Goal: Transaction & Acquisition: Purchase product/service

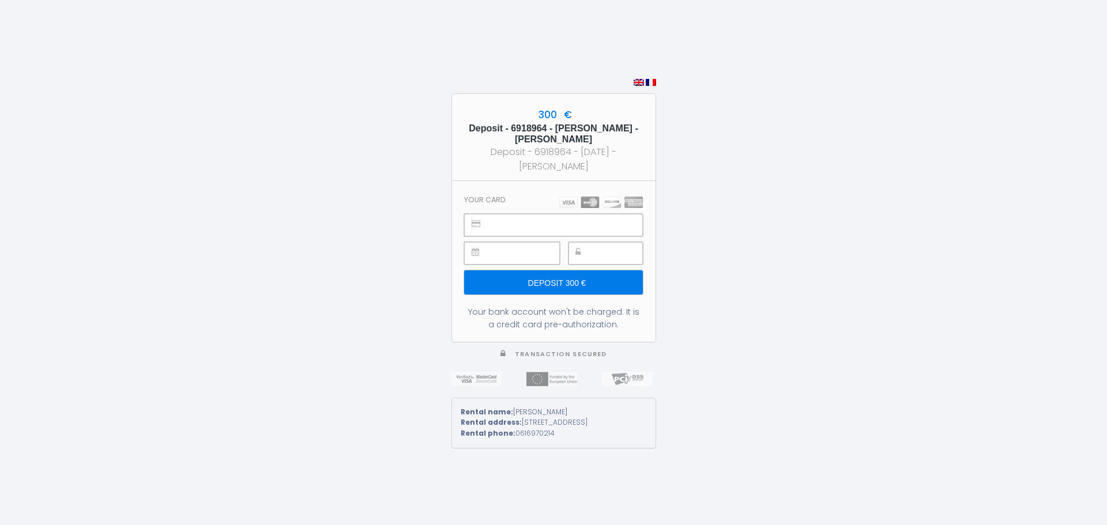
click at [861, 273] on div "300 € Deposit - 6918964 - [PERSON_NAME] - [PERSON_NAME] Deposit - 6918964 - [DA…" at bounding box center [553, 262] width 1107 height 525
click at [846, 348] on div "300 € Deposit - 6918964 - [PERSON_NAME] - [PERSON_NAME] Deposit - 6918964 - [DA…" at bounding box center [553, 262] width 1107 height 525
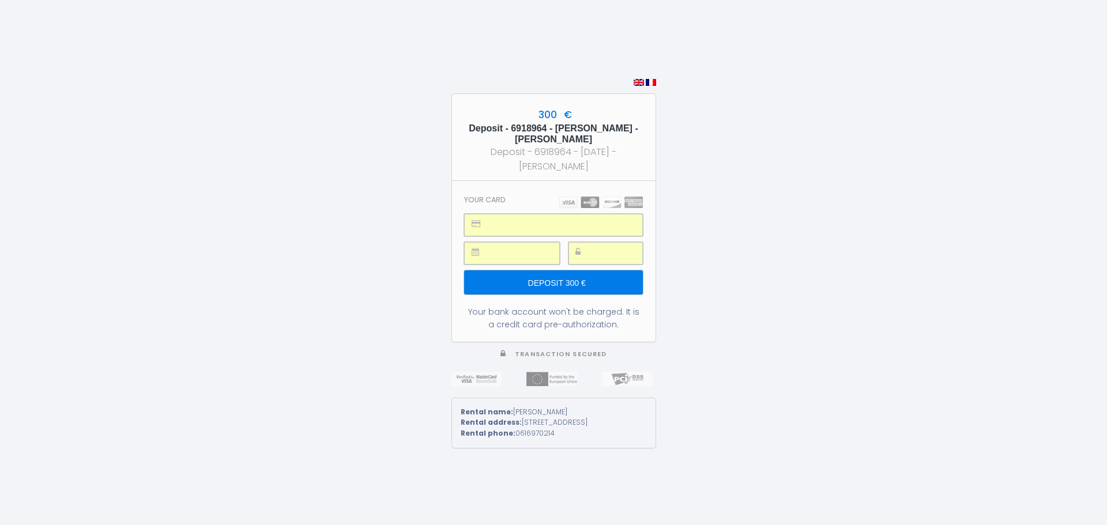
click at [547, 279] on input "Deposit 300 €" at bounding box center [553, 282] width 178 height 24
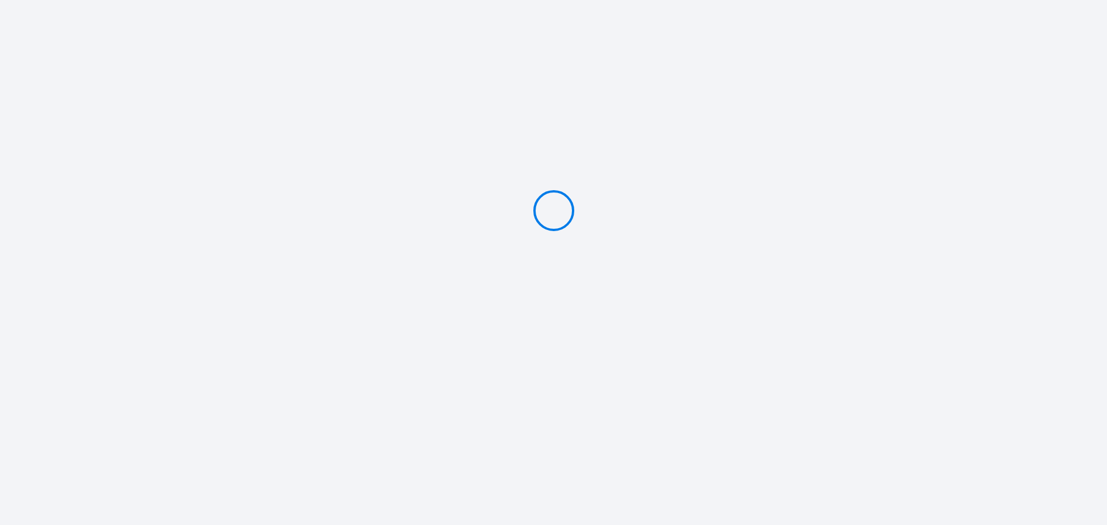
type input "Deposit 300 €"
